Goal: Understand process/instructions

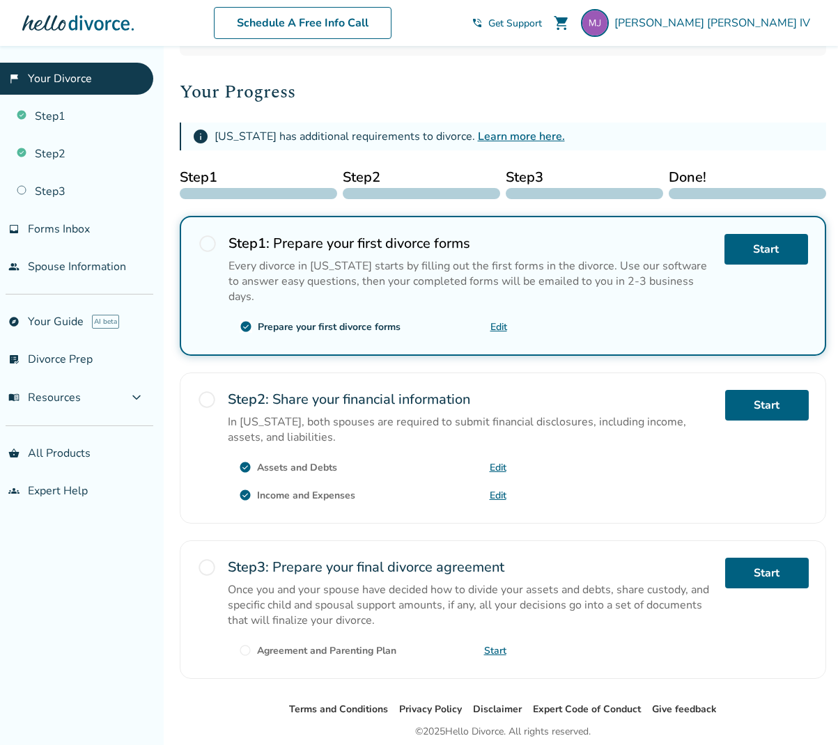
scroll to position [160, 0]
click at [54, 189] on link "Step 3" at bounding box center [76, 192] width 153 height 32
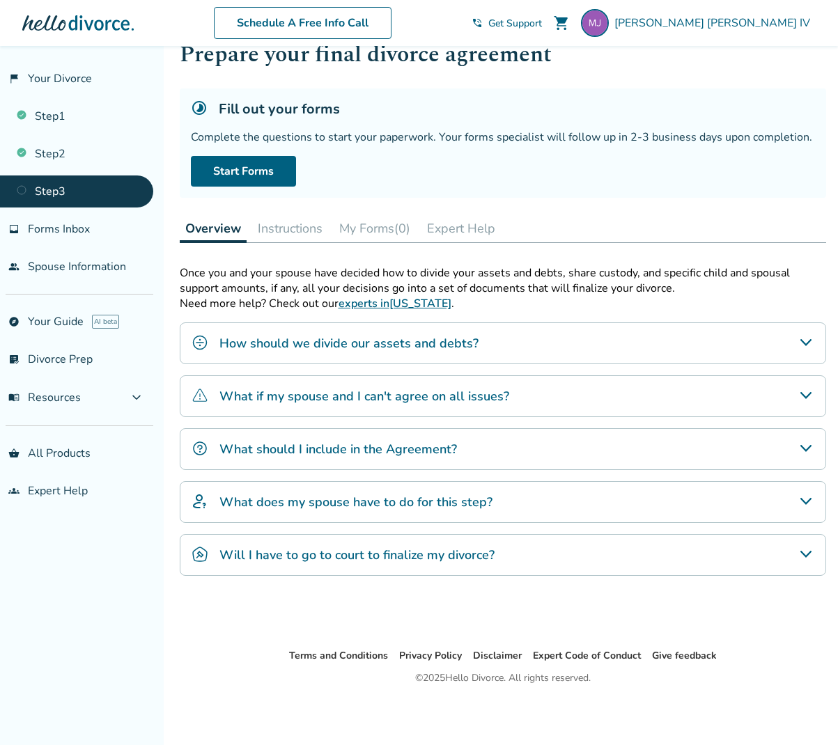
scroll to position [46, 0]
click at [54, 113] on link "Step 1" at bounding box center [76, 116] width 153 height 32
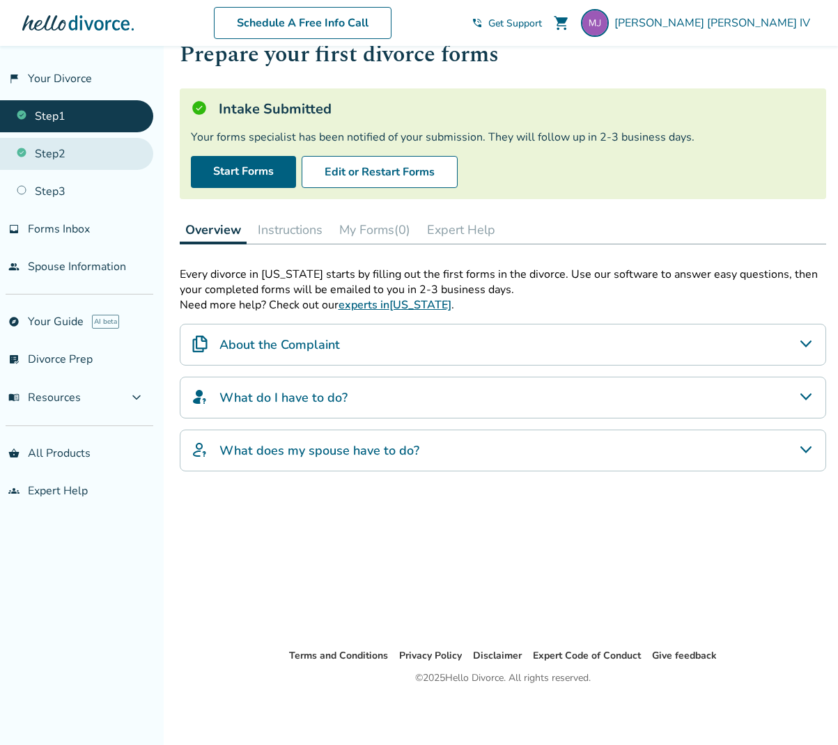
click at [51, 147] on link "Step 2" at bounding box center [76, 154] width 153 height 32
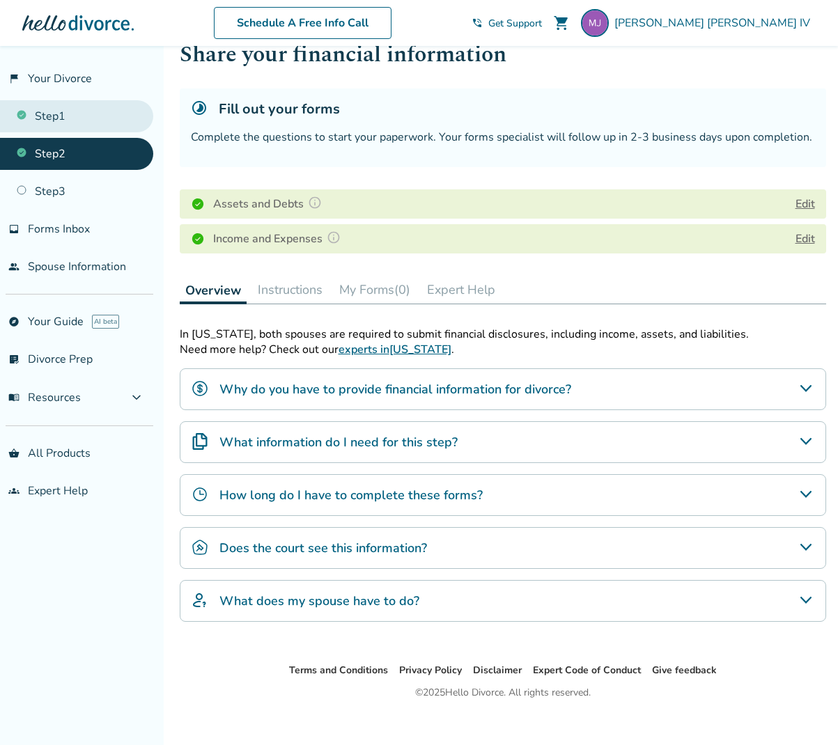
click at [59, 114] on link "Step 1" at bounding box center [76, 116] width 153 height 32
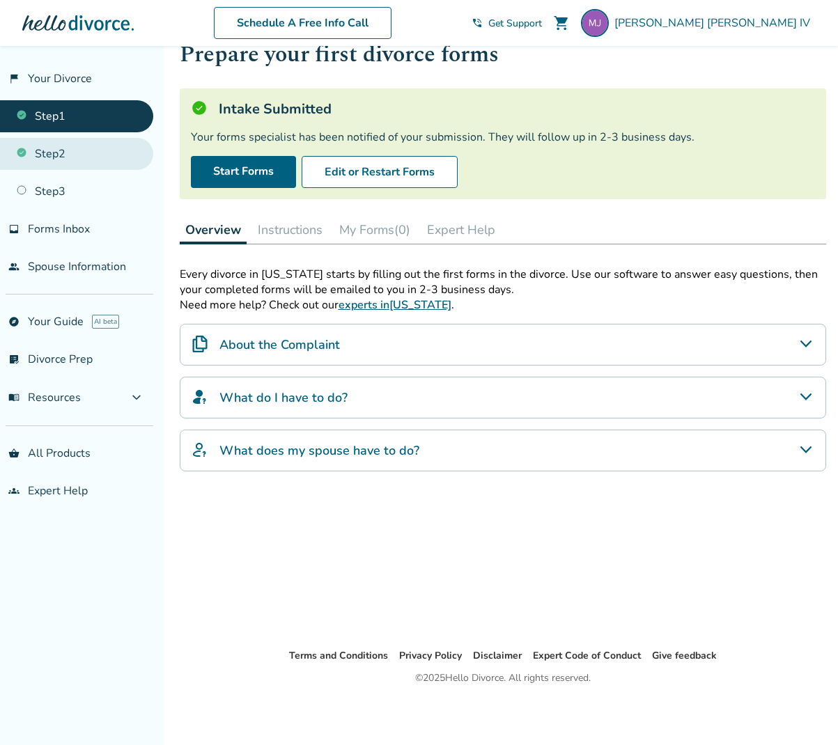
click at [53, 155] on link "Step 2" at bounding box center [76, 154] width 153 height 32
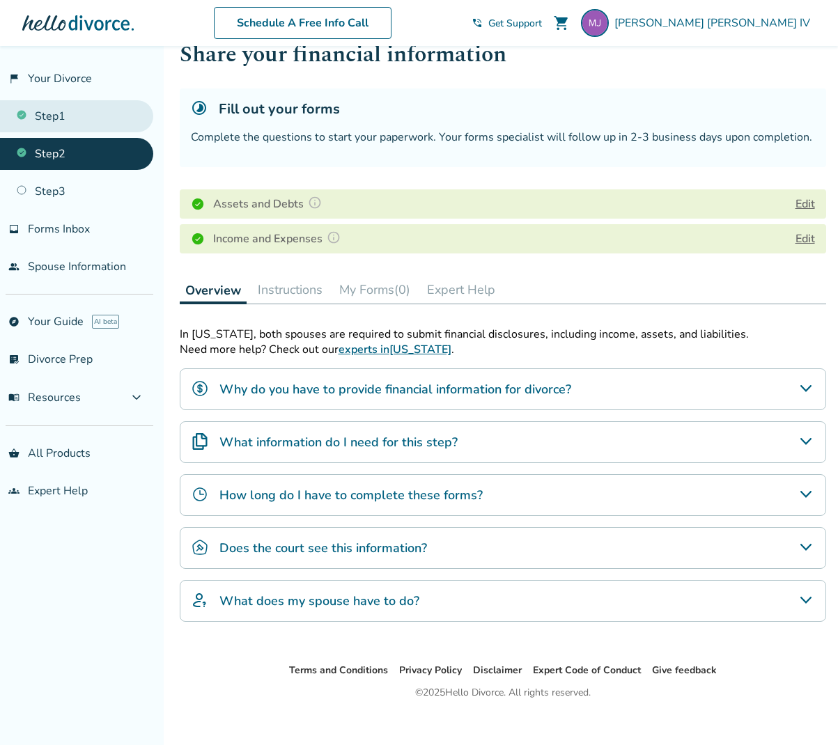
click at [53, 114] on link "Step 1" at bounding box center [76, 116] width 153 height 32
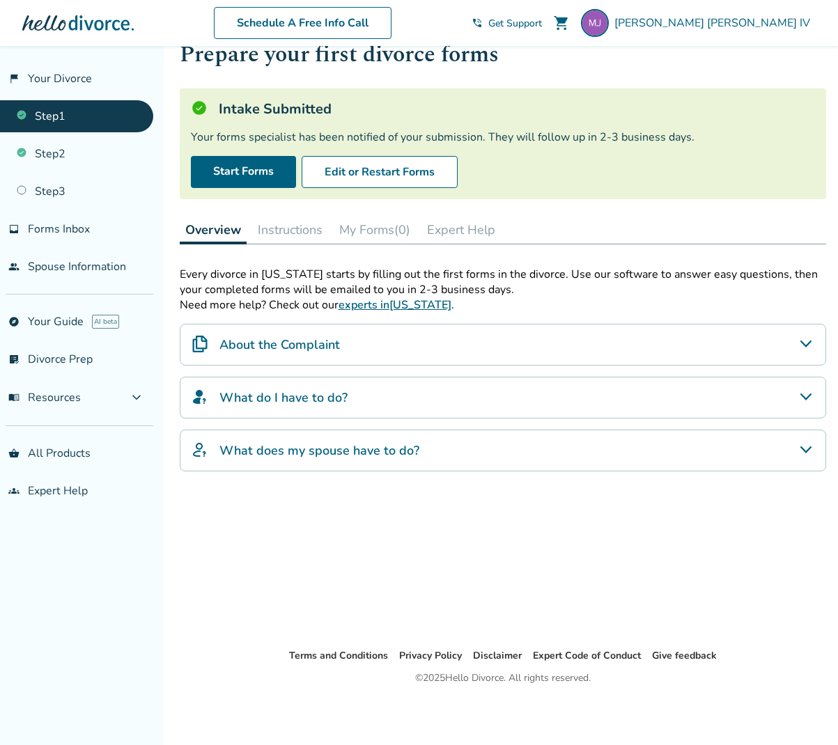
click at [279, 230] on button "Instructions" at bounding box center [290, 230] width 76 height 28
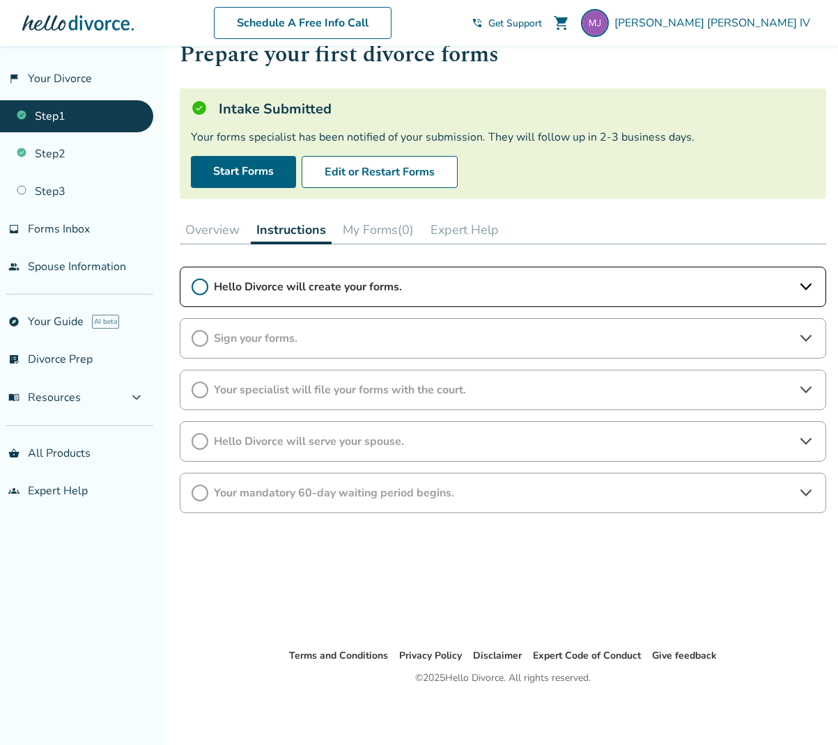
click at [812, 284] on icon at bounding box center [806, 287] width 17 height 17
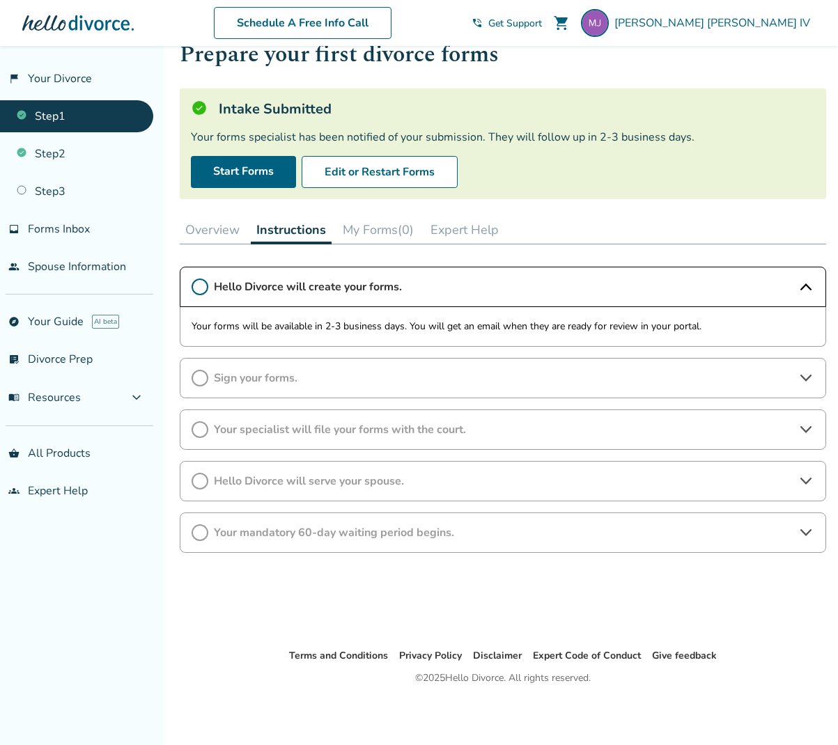
click at [812, 284] on icon at bounding box center [806, 287] width 17 height 17
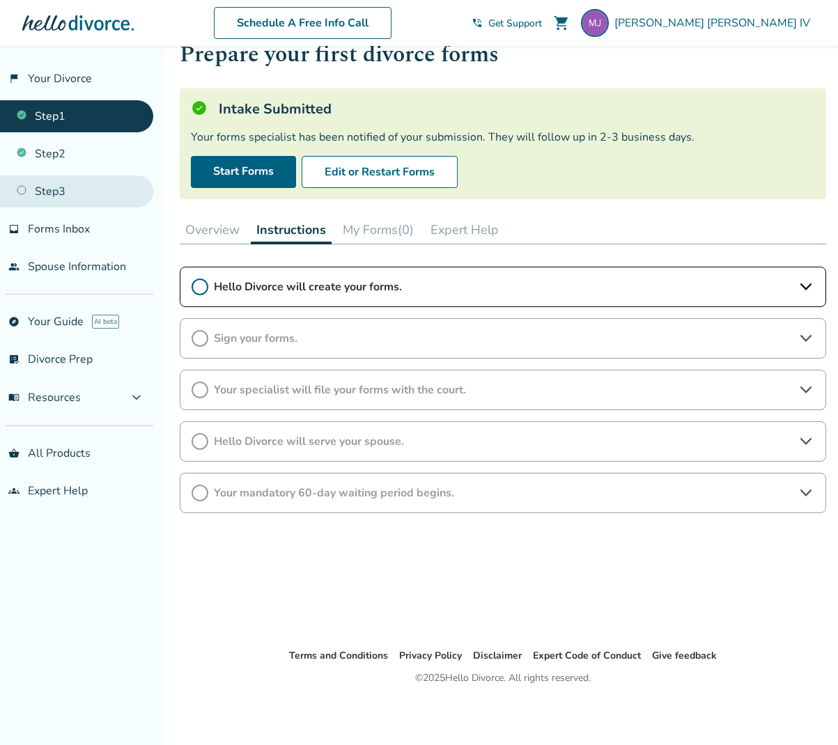
click at [61, 191] on link "Step 3" at bounding box center [76, 192] width 153 height 32
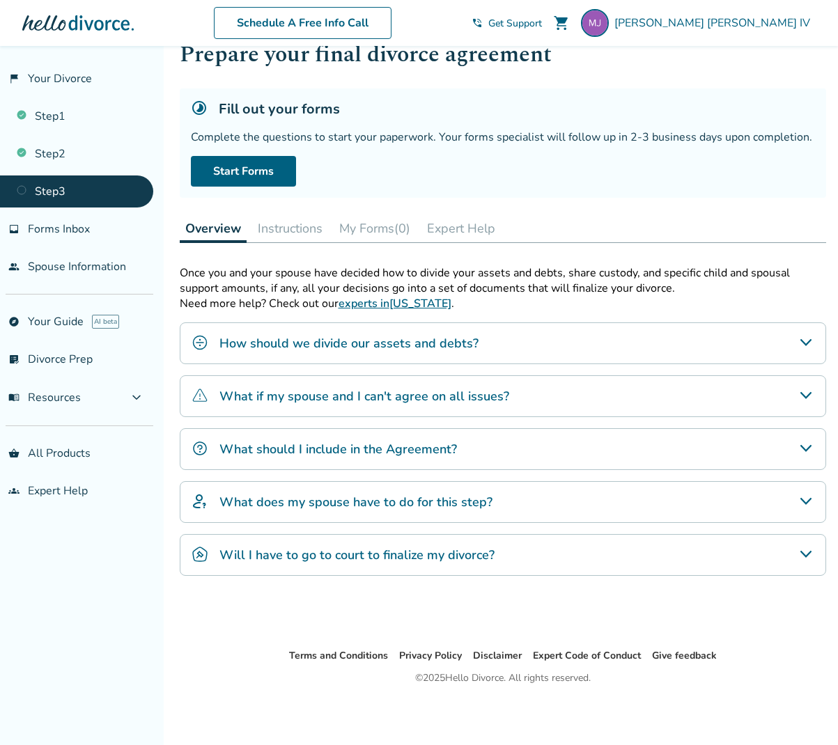
click at [805, 446] on icon "What should I include in the Agreement?" at bounding box center [806, 448] width 17 height 17
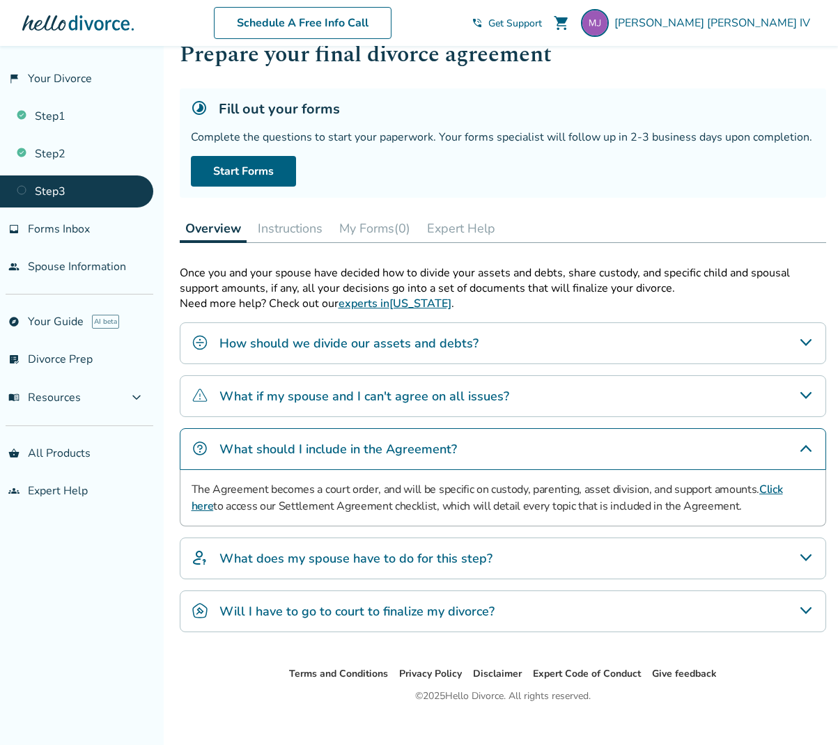
click at [807, 447] on icon "What should I include in the Agreement?" at bounding box center [805, 448] width 11 height 7
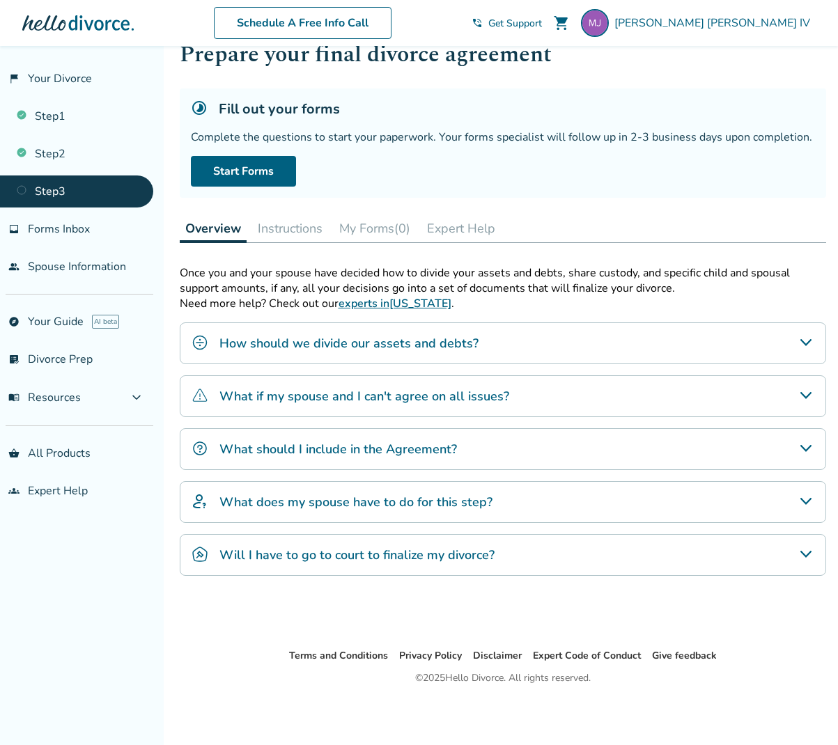
click at [807, 447] on icon "What should I include in the Agreement?" at bounding box center [806, 448] width 17 height 17
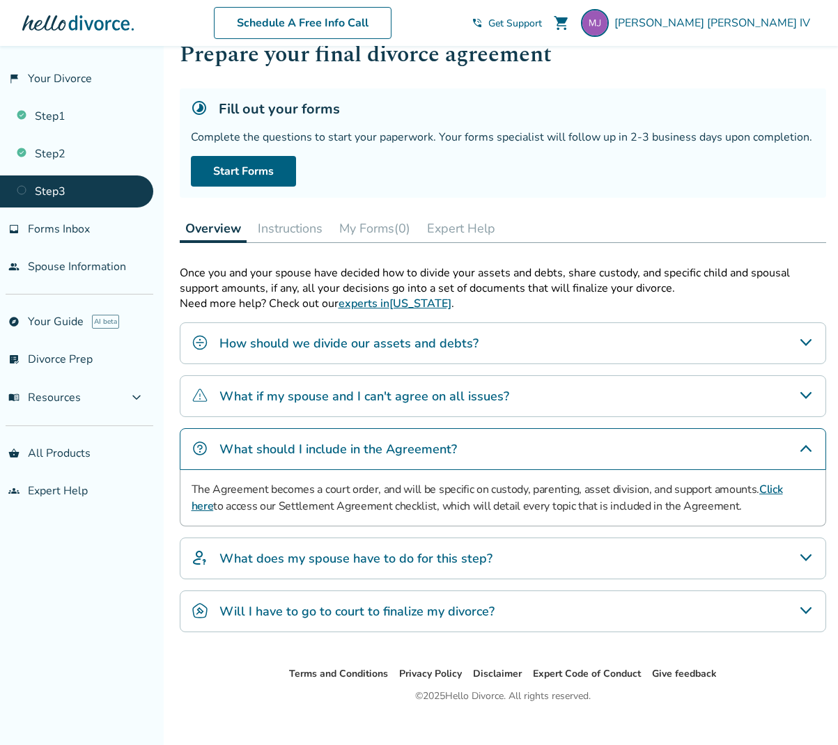
click at [807, 447] on icon "What should I include in the Agreement?" at bounding box center [805, 448] width 11 height 7
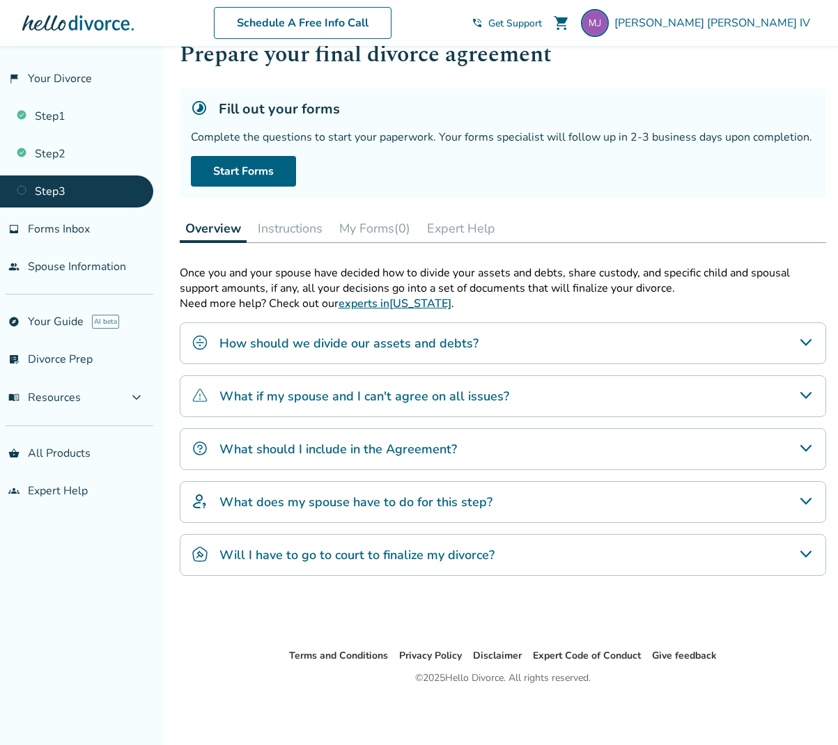
click at [805, 397] on icon "What if my spouse and I can't agree on all issues?" at bounding box center [805, 395] width 11 height 7
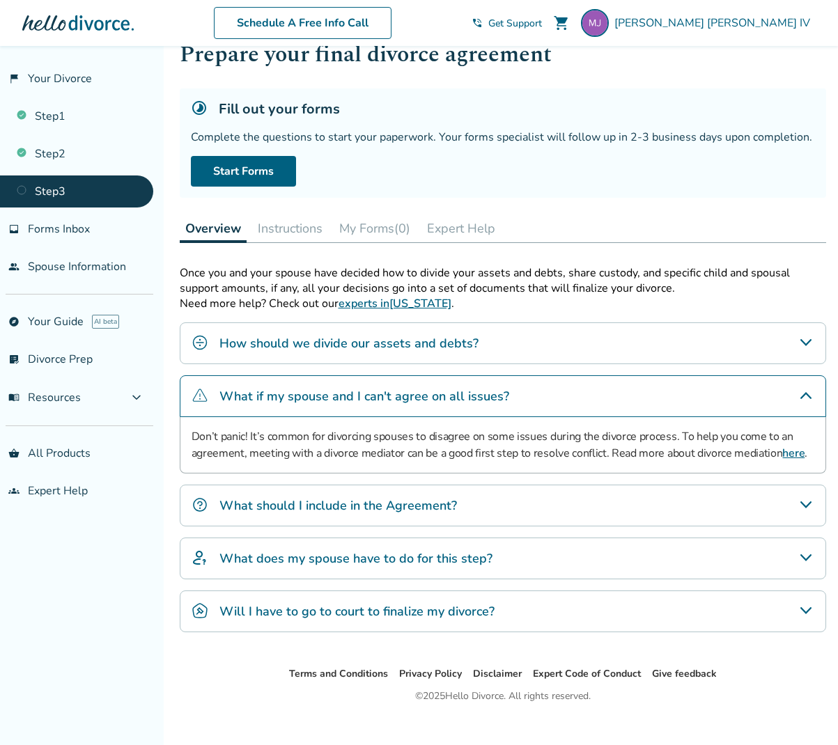
click at [805, 397] on icon "What if my spouse and I can't agree on all issues?" at bounding box center [806, 395] width 17 height 17
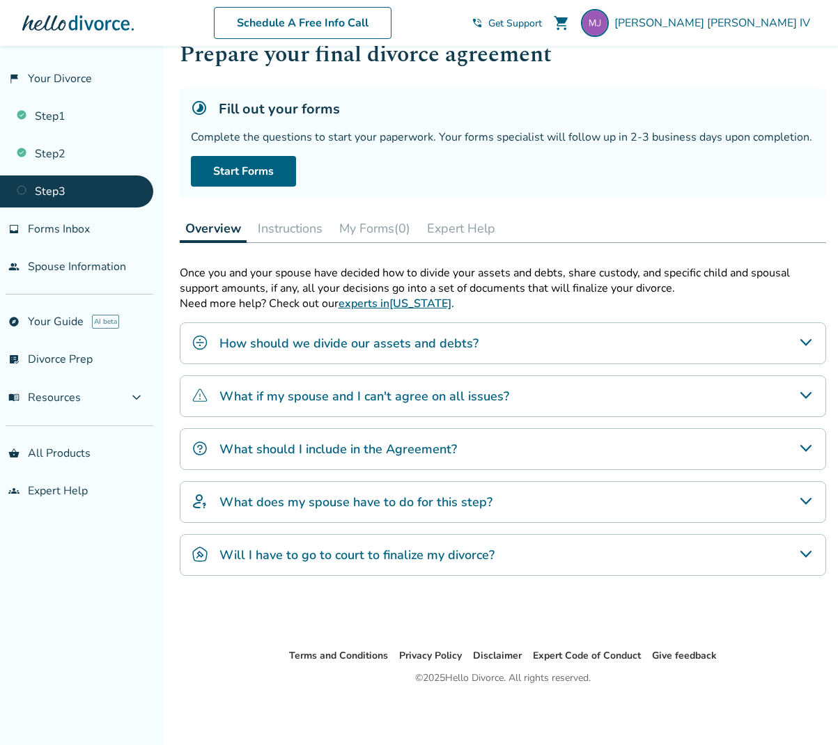
click at [808, 344] on icon "How should we divide our assets and debts?" at bounding box center [806, 342] width 17 height 17
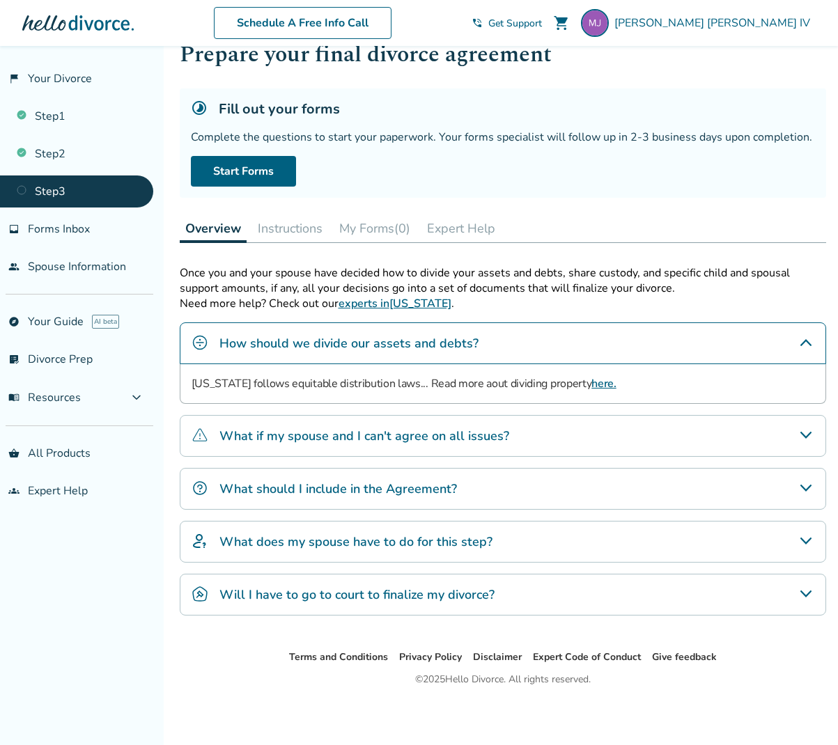
click at [591, 386] on link "here." at bounding box center [603, 383] width 24 height 15
click at [803, 341] on icon "How should we divide our assets and debts?" at bounding box center [806, 342] width 17 height 17
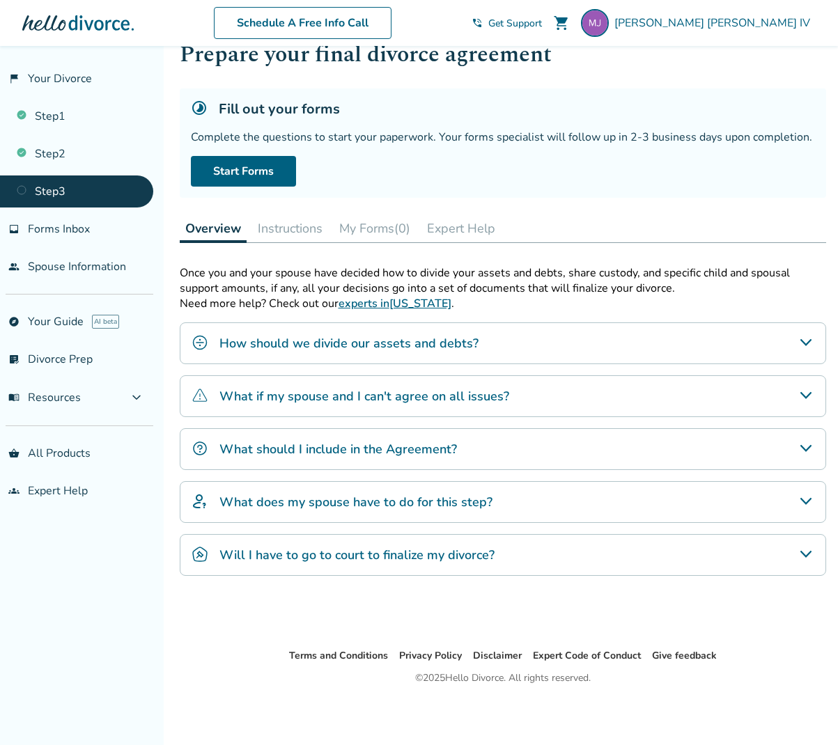
click at [806, 402] on icon "What if my spouse and I can't agree on all issues?" at bounding box center [806, 395] width 17 height 17
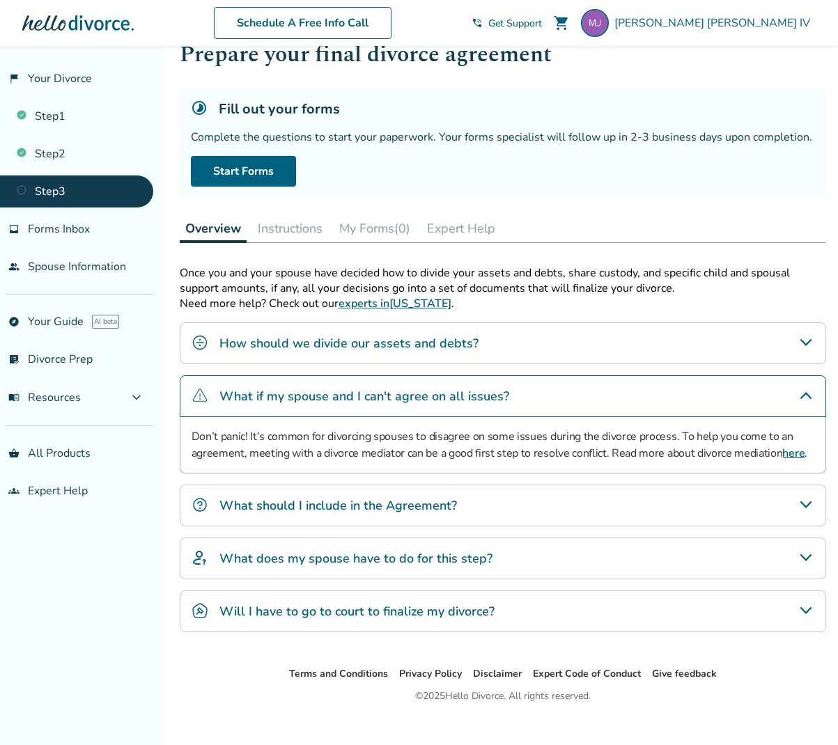
click at [805, 391] on icon "What if my spouse and I can't agree on all issues?" at bounding box center [806, 395] width 17 height 17
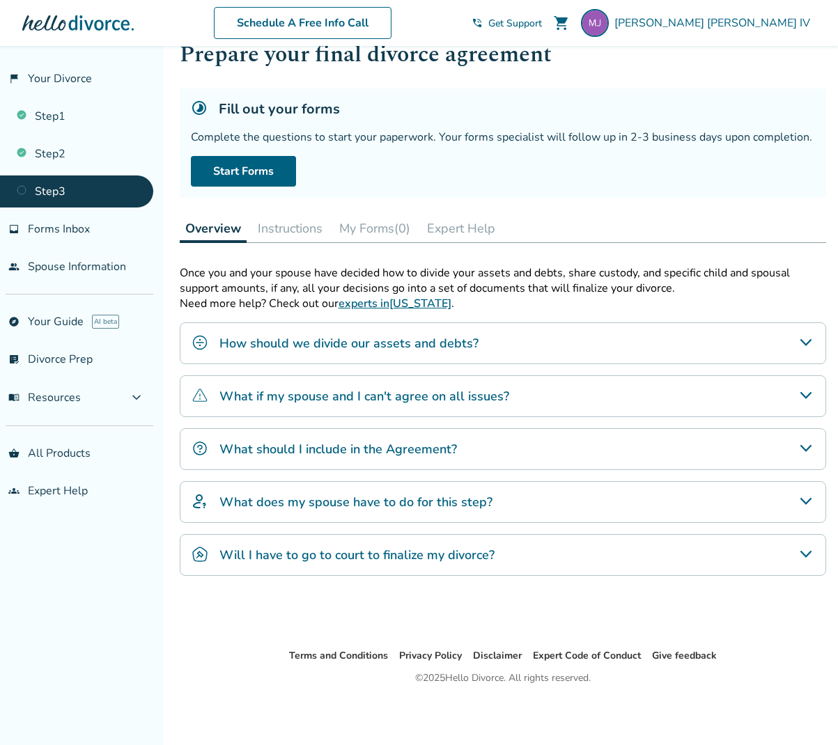
click at [807, 497] on icon "What does my spouse have to do for this step?" at bounding box center [806, 501] width 17 height 17
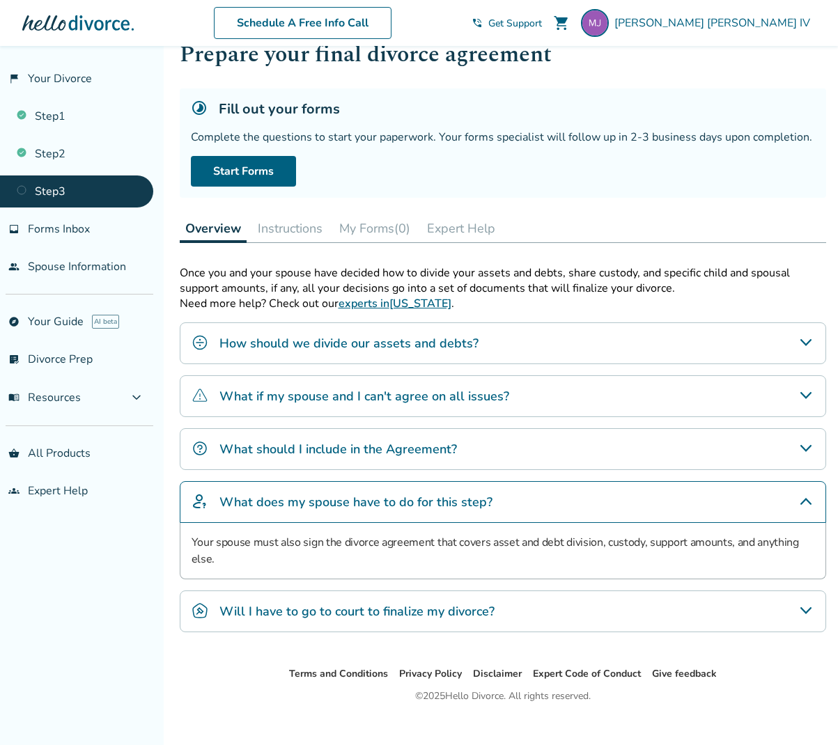
click at [806, 500] on icon "What does my spouse have to do for this step?" at bounding box center [805, 501] width 11 height 7
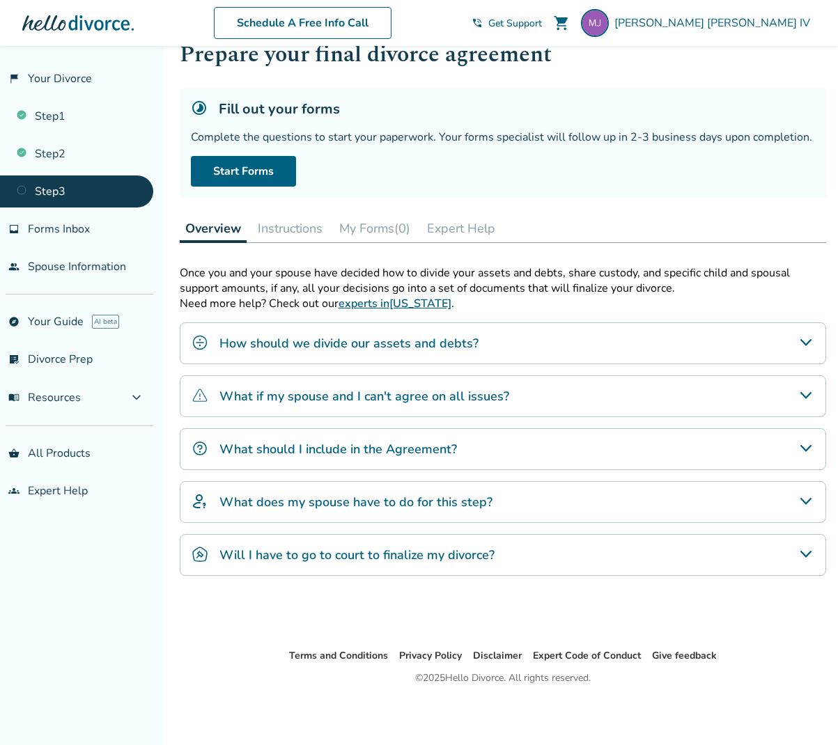
click at [811, 548] on icon "Will I have to go to court to finalize my divorce?" at bounding box center [806, 554] width 17 height 17
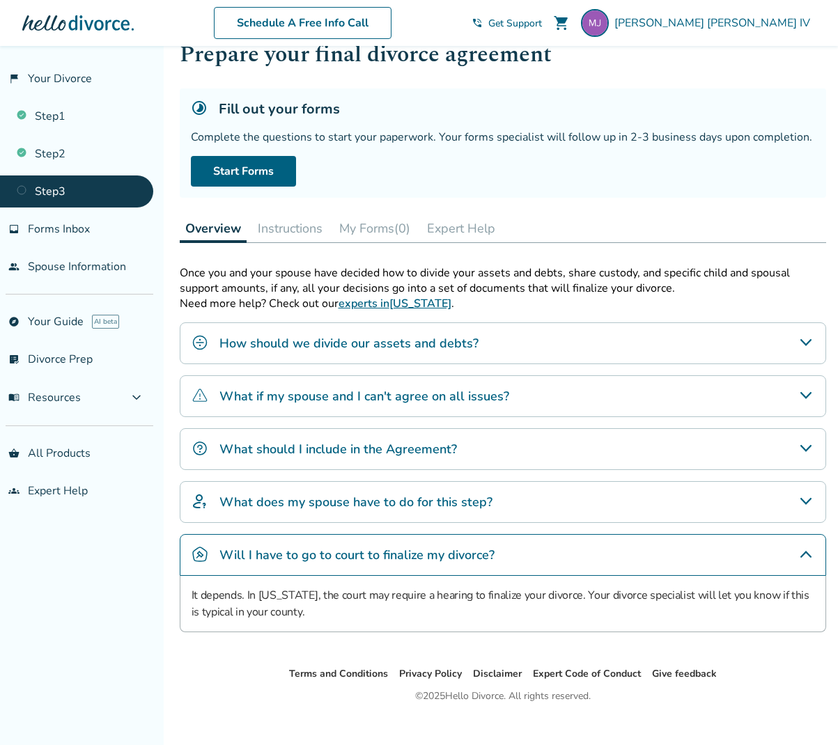
click at [805, 555] on icon "Will I have to go to court to finalize my divorce?" at bounding box center [806, 554] width 17 height 17
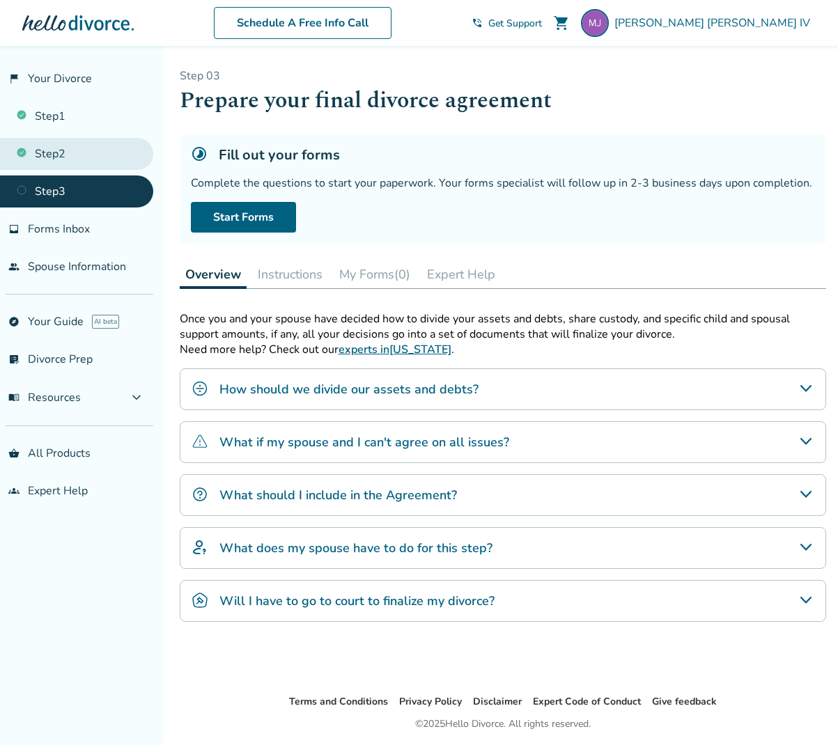
click at [65, 152] on link "Step 2" at bounding box center [76, 154] width 153 height 32
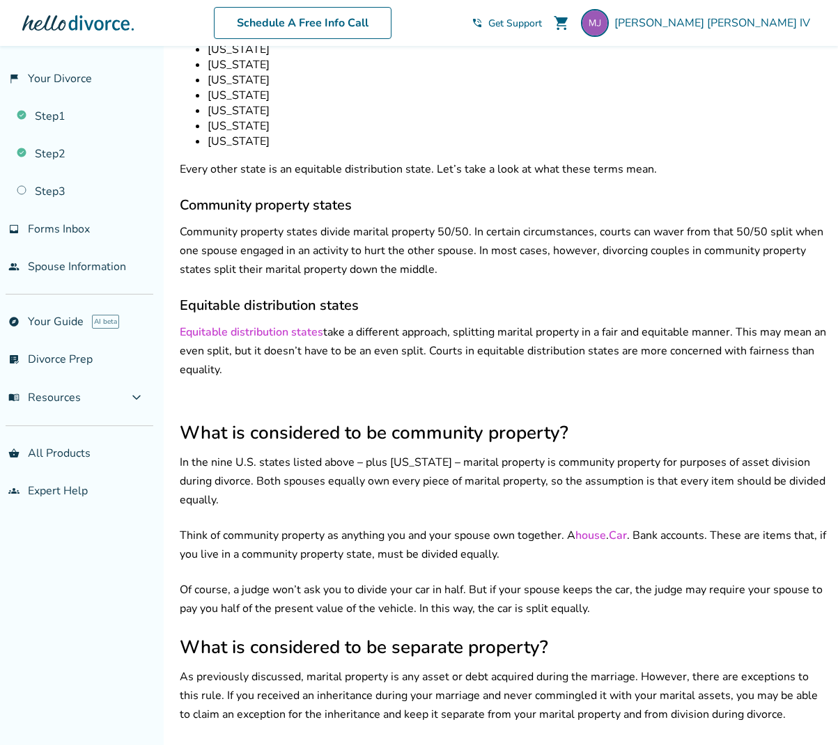
scroll to position [687, 0]
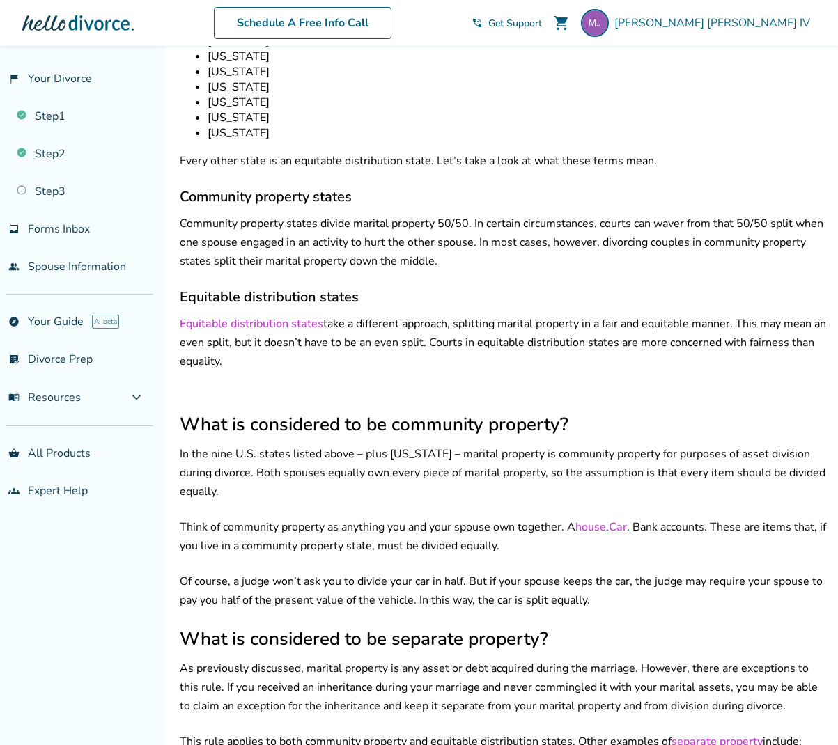
click at [383, 481] on p "In the nine U.S. states listed above – plus [US_STATE] – marital property is co…" at bounding box center [503, 473] width 646 height 56
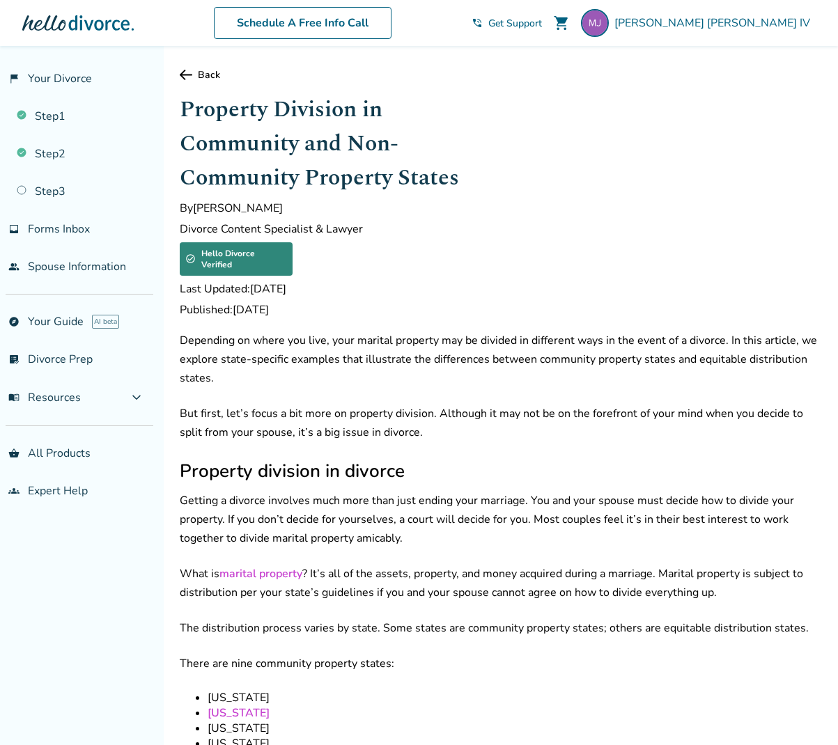
scroll to position [0, 0]
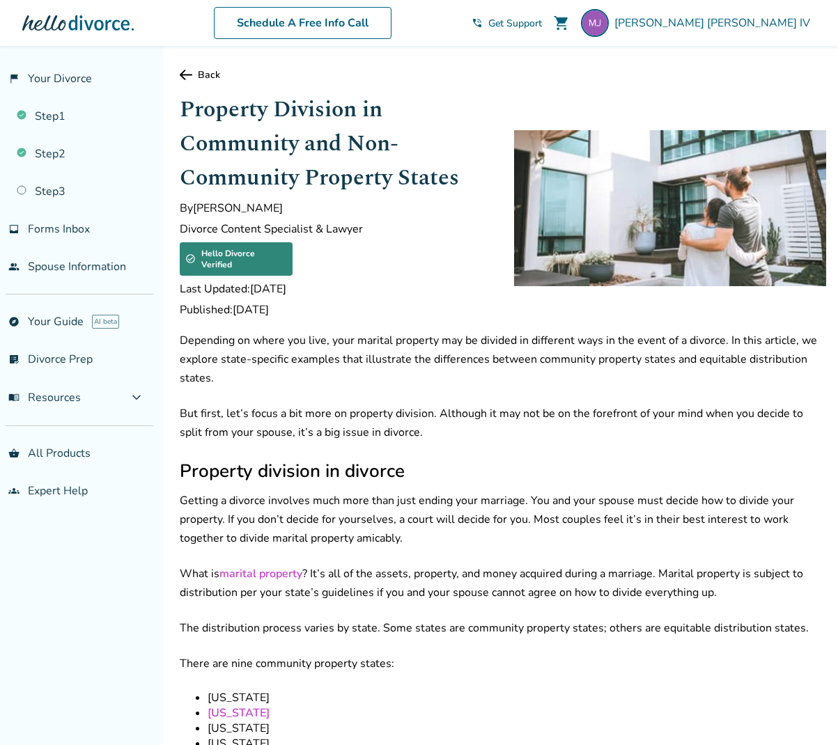
click at [186, 70] on icon at bounding box center [186, 75] width 13 height 10
